Goal: Communication & Community: Answer question/provide support

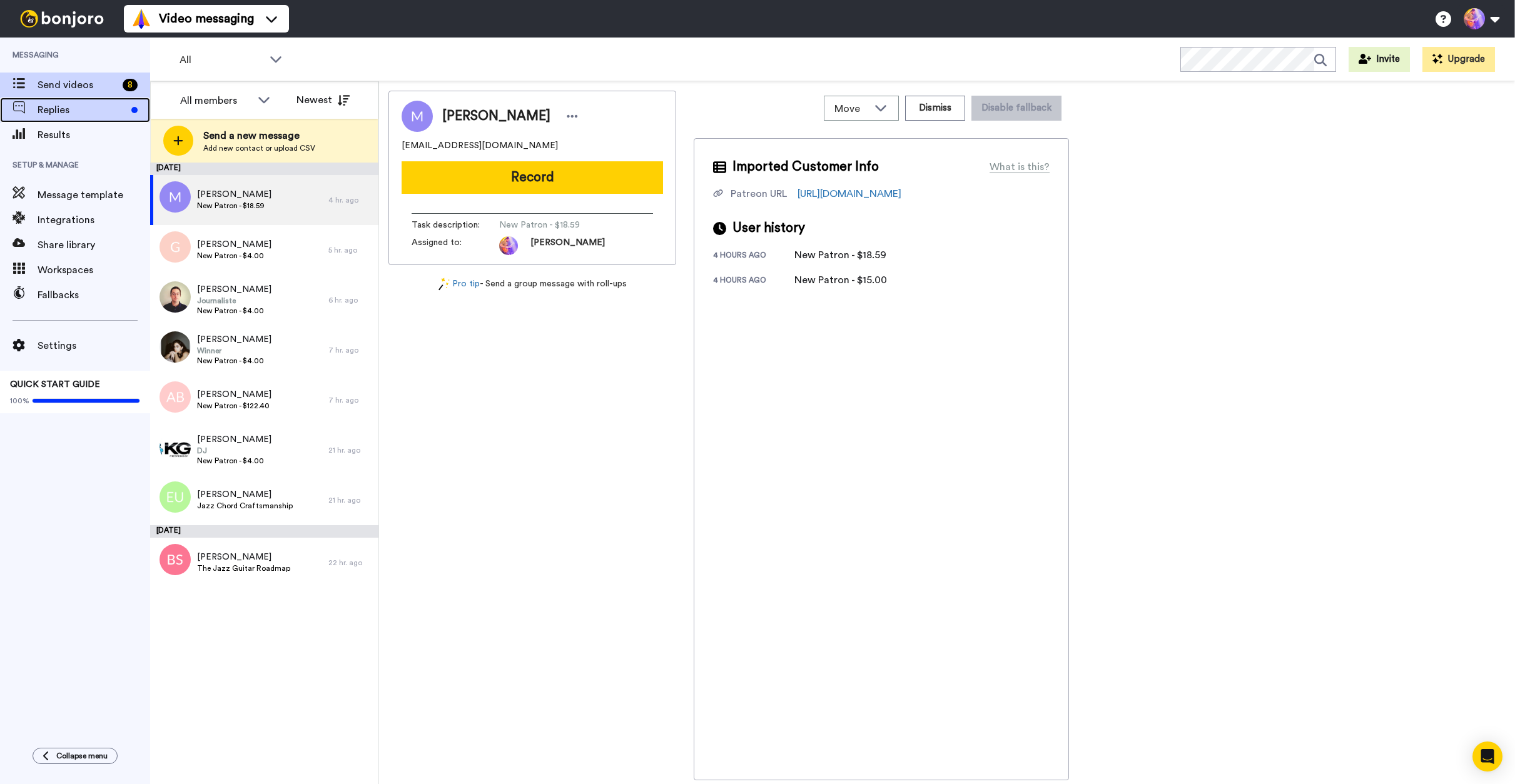
click at [82, 115] on span "Replies" at bounding box center [82, 110] width 89 height 15
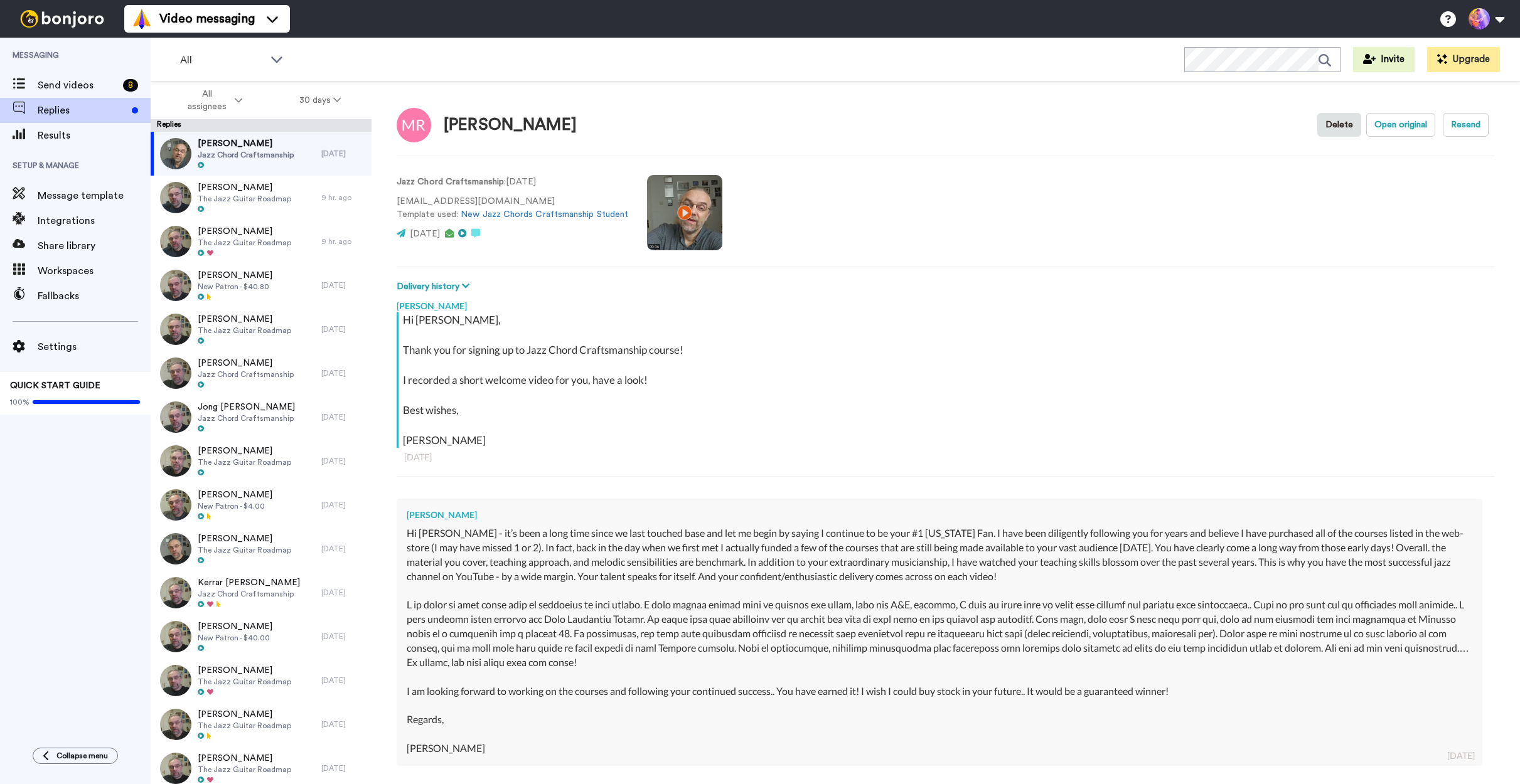
type textarea "x"
click at [108, 87] on span "Send videos" at bounding box center [78, 86] width 81 height 15
